Goal: Task Accomplishment & Management: Complete application form

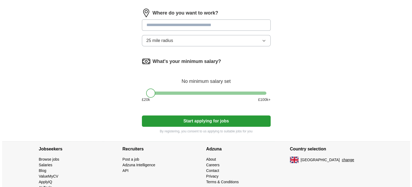
scroll to position [254, 0]
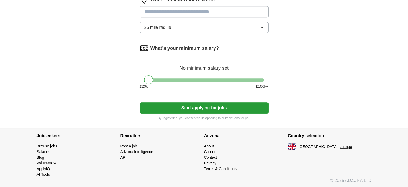
click at [340, 144] on button "change" at bounding box center [346, 147] width 12 height 6
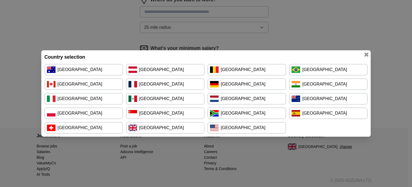
click at [247, 88] on link "[GEOGRAPHIC_DATA]" at bounding box center [247, 83] width 78 height 11
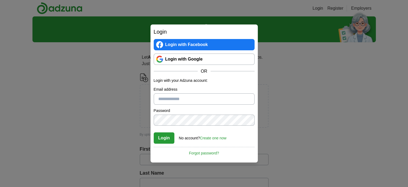
click at [224, 53] on div "Login with Facebook Login with Google OR" at bounding box center [204, 56] width 101 height 35
click at [228, 58] on link "Login with Google" at bounding box center [204, 58] width 101 height 11
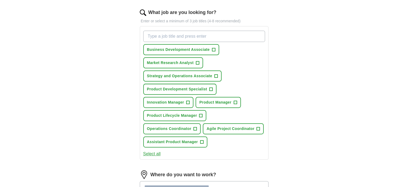
scroll to position [171, 0]
click at [156, 151] on button "Select all" at bounding box center [151, 154] width 17 height 6
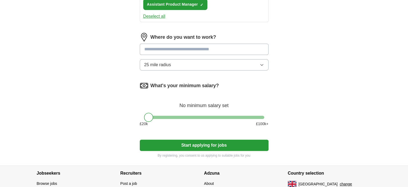
scroll to position [316, 0]
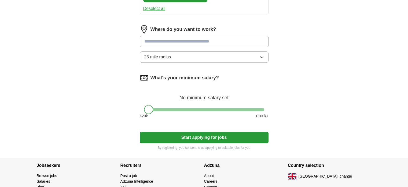
click at [178, 132] on button "Start applying for jobs" at bounding box center [204, 136] width 129 height 11
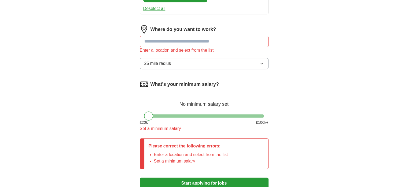
click at [207, 116] on div "What's your minimum salary? No minimum salary set £ 20 k £ 100 k+ Set a minimum…" at bounding box center [204, 108] width 129 height 56
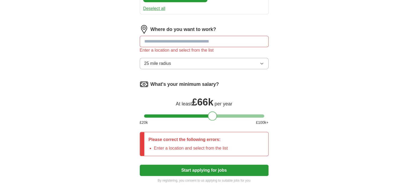
click at [213, 114] on div at bounding box center [204, 115] width 120 height 3
click at [220, 115] on div at bounding box center [204, 115] width 120 height 3
click at [230, 115] on div at bounding box center [204, 115] width 120 height 3
click at [235, 114] on div at bounding box center [204, 115] width 120 height 3
click at [240, 113] on div at bounding box center [236, 115] width 9 height 9
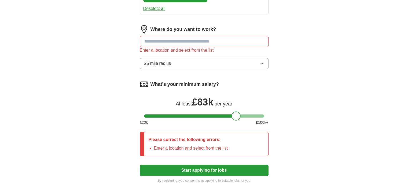
click at [237, 44] on input at bounding box center [204, 41] width 129 height 11
type input "**"
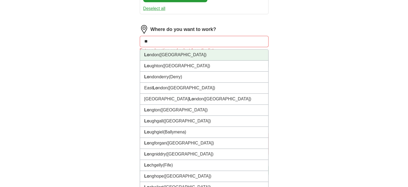
click at [226, 52] on li "Lo ndon (UK)" at bounding box center [204, 54] width 128 height 11
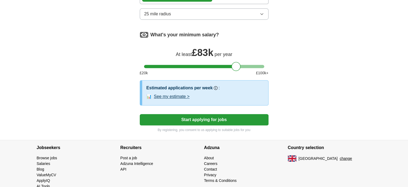
scroll to position [364, 0]
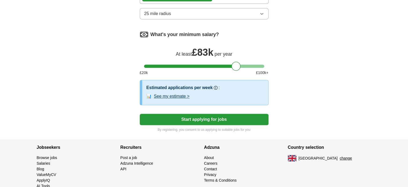
click at [241, 12] on button "25 mile radius" at bounding box center [204, 13] width 129 height 11
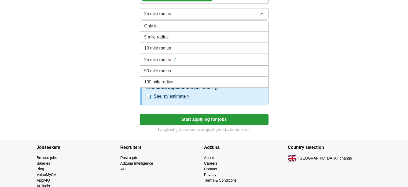
click at [213, 82] on li "100 mile radius" at bounding box center [204, 81] width 128 height 11
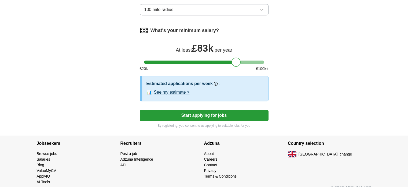
scroll to position [374, 0]
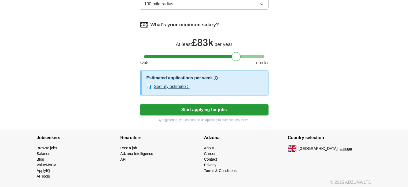
click at [213, 108] on button "Start applying for jobs" at bounding box center [204, 109] width 129 height 11
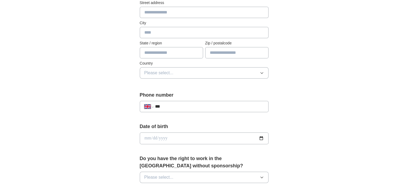
scroll to position [126, 0]
click at [148, 103] on select "**********" at bounding box center [148, 106] width 9 height 6
select select "**"
click at [144, 103] on select "**********" at bounding box center [148, 106] width 9 height 6
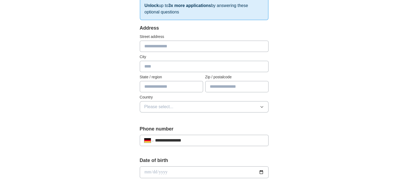
scroll to position [93, 0]
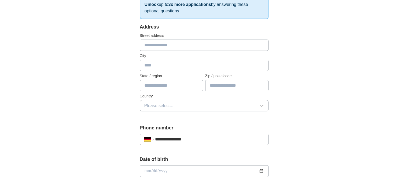
type input "**********"
click at [191, 45] on input "text" at bounding box center [204, 44] width 129 height 11
type input "**********"
click at [180, 69] on input "text" at bounding box center [204, 65] width 129 height 11
type input "******"
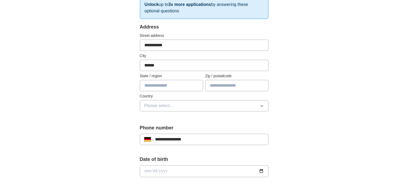
click at [175, 86] on input "text" at bounding box center [171, 85] width 63 height 11
type input "******"
click at [206, 83] on input "text" at bounding box center [236, 85] width 63 height 11
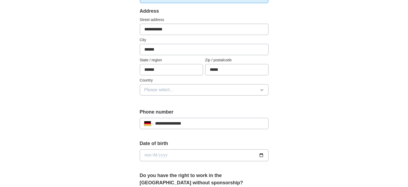
scroll to position [109, 0]
type input "*****"
drag, startPoint x: 206, startPoint y: 83, endPoint x: 206, endPoint y: 86, distance: 3.8
click at [206, 86] on div "Country Please select..." at bounding box center [204, 86] width 129 height 18
click at [206, 86] on button "Please select..." at bounding box center [204, 89] width 129 height 11
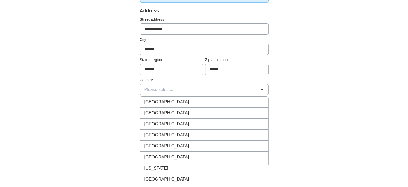
click at [207, 85] on button "Please select..." at bounding box center [204, 89] width 129 height 11
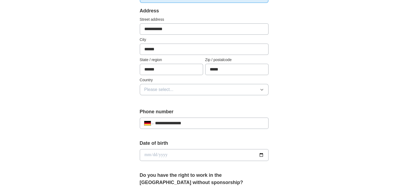
click at [207, 85] on button "Please select..." at bounding box center [204, 89] width 129 height 11
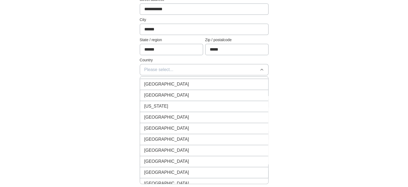
scroll to position [868, 0]
click at [192, 113] on div "[GEOGRAPHIC_DATA]" at bounding box center [204, 116] width 120 height 6
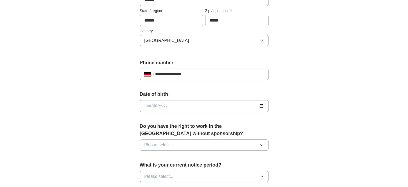
scroll to position [159, 0]
click at [260, 103] on input "date" at bounding box center [204, 106] width 129 height 12
type input "**********"
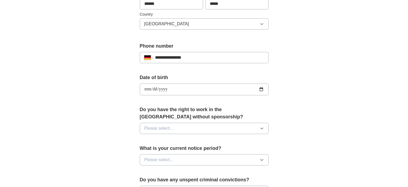
scroll to position [175, 0]
click at [190, 129] on button "Please select..." at bounding box center [204, 127] width 129 height 11
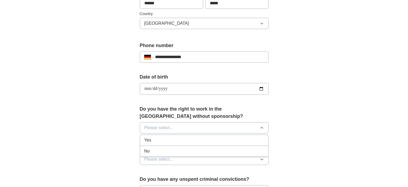
click at [191, 150] on div "No" at bounding box center [204, 151] width 120 height 6
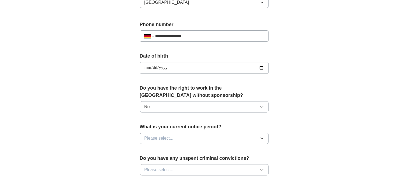
scroll to position [198, 0]
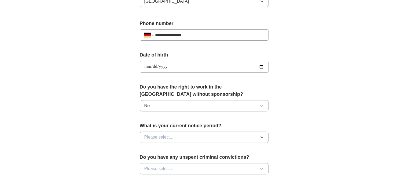
click at [200, 139] on button "Please select..." at bounding box center [204, 136] width 129 height 11
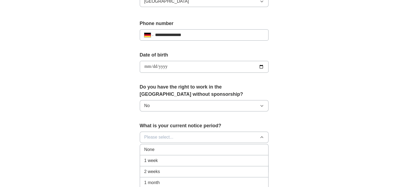
click at [203, 177] on li "1 month" at bounding box center [204, 182] width 128 height 11
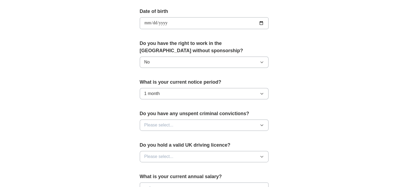
scroll to position [253, 0]
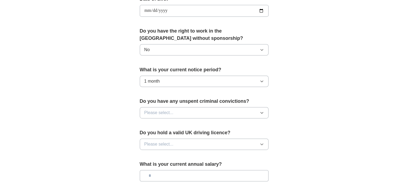
click at [218, 109] on button "Please select..." at bounding box center [204, 112] width 129 height 11
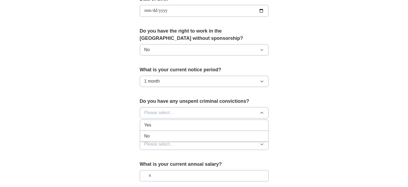
click at [210, 134] on div "No" at bounding box center [204, 136] width 120 height 6
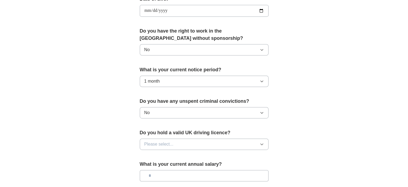
click at [210, 138] on button "Please select..." at bounding box center [204, 143] width 129 height 11
click at [210, 139] on button "Please select..." at bounding box center [204, 143] width 129 height 11
click at [209, 162] on li "No" at bounding box center [204, 167] width 128 height 11
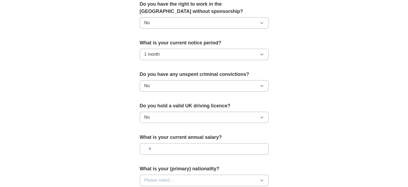
scroll to position [281, 0]
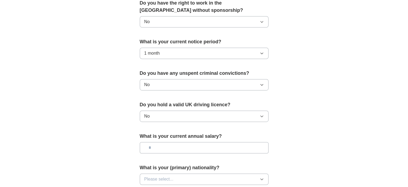
click at [216, 146] on input "text" at bounding box center [204, 147] width 129 height 11
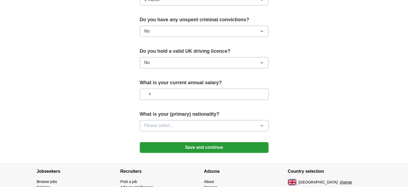
scroll to position [335, 0]
click at [226, 121] on button "Please select..." at bounding box center [204, 124] width 129 height 11
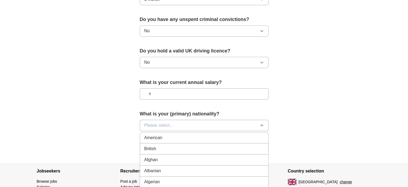
click at [226, 121] on button "Please select..." at bounding box center [204, 124] width 129 height 11
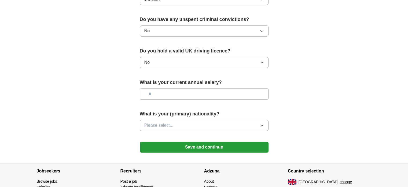
click at [226, 121] on button "Please select..." at bounding box center [204, 124] width 129 height 11
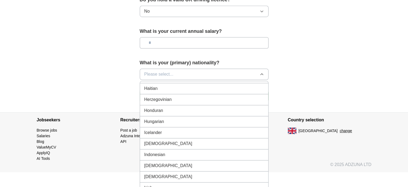
scroll to position [824, 0]
click at [219, 139] on div "Indian" at bounding box center [204, 142] width 120 height 6
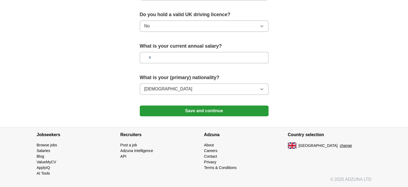
scroll to position [369, 0]
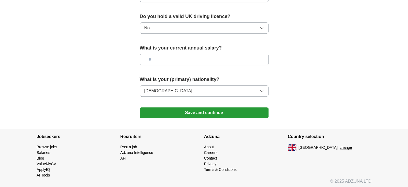
click at [217, 110] on button "Save and continue" at bounding box center [204, 112] width 129 height 11
